Goal: Information Seeking & Learning: Find specific fact

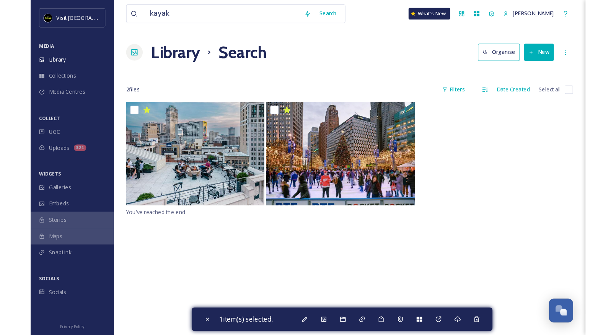
scroll to position [650, 0]
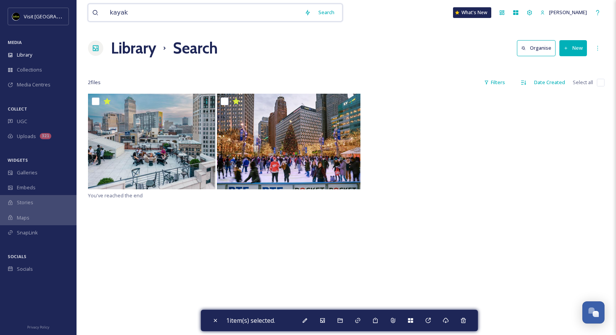
click at [143, 16] on input "kayak" at bounding box center [203, 12] width 195 height 17
type input "eastern market"
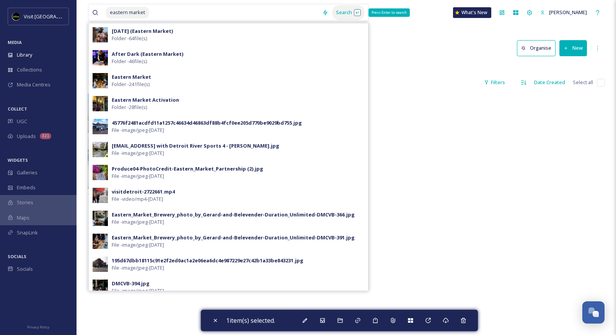
click at [343, 10] on div "Search Press Enter to search" at bounding box center [348, 12] width 33 height 15
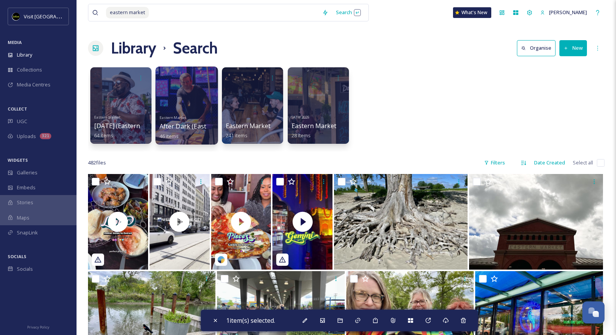
click at [203, 90] on div at bounding box center [186, 106] width 62 height 78
